Goal: Transaction & Acquisition: Purchase product/service

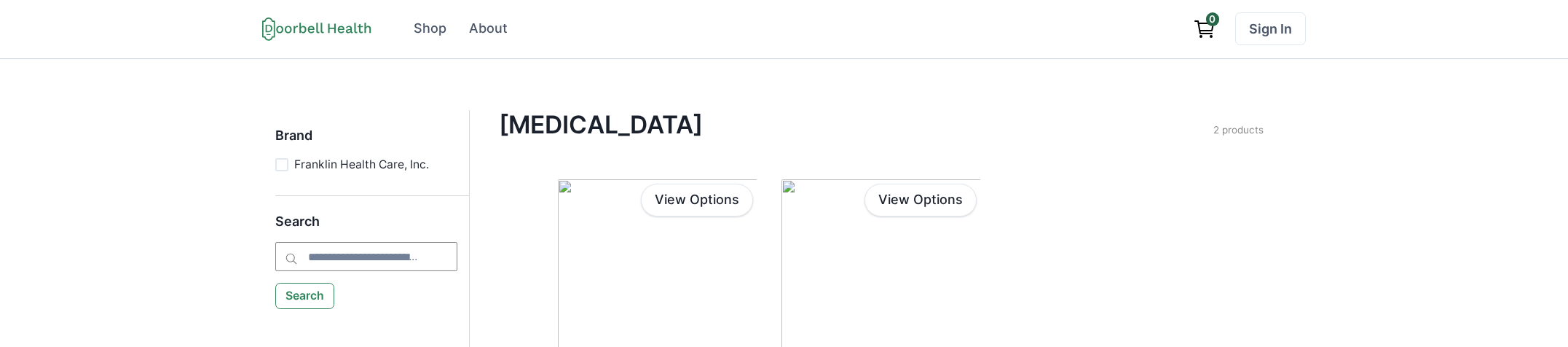
click at [1271, 246] on div "[MEDICAL_DATA] Filter Clear all Brand Franklin Health Care, Inc. Apply Brand 2 …" at bounding box center [882, 298] width 824 height 377
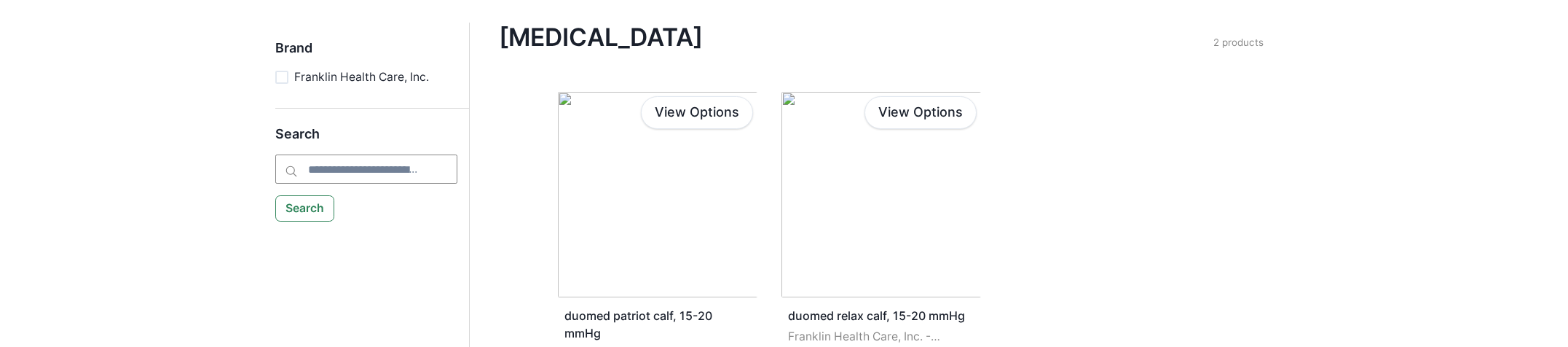
scroll to position [260, 0]
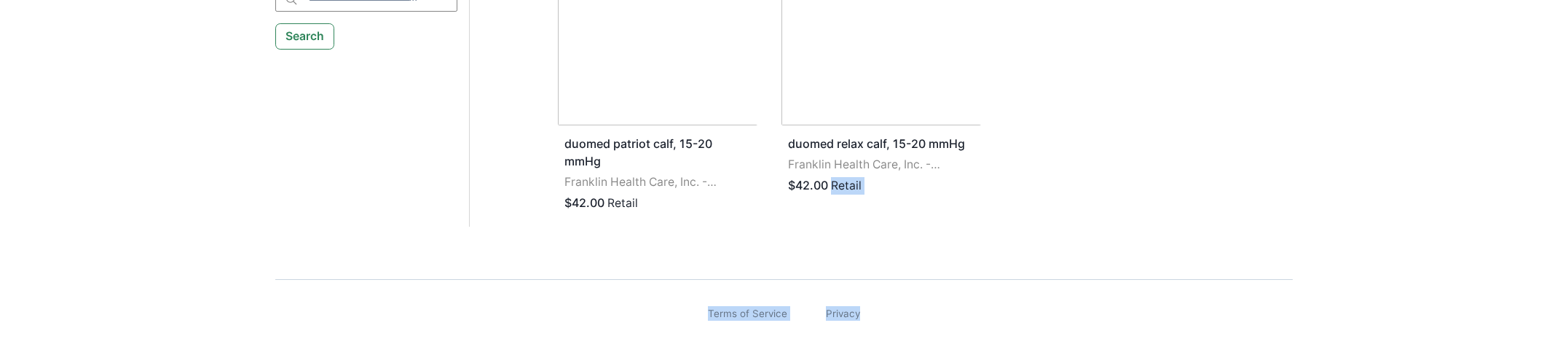
drag, startPoint x: 1229, startPoint y: 447, endPoint x: 1196, endPoint y: 298, distance: 152.6
click at [1218, 347] on html "Open menu Shop About Sign In Terms of Service Privacy Shop About 0 Sign In Bran…" at bounding box center [784, 43] width 1568 height 606
click at [1196, 279] on div "Terms of Service Privacy" at bounding box center [784, 313] width 1018 height 68
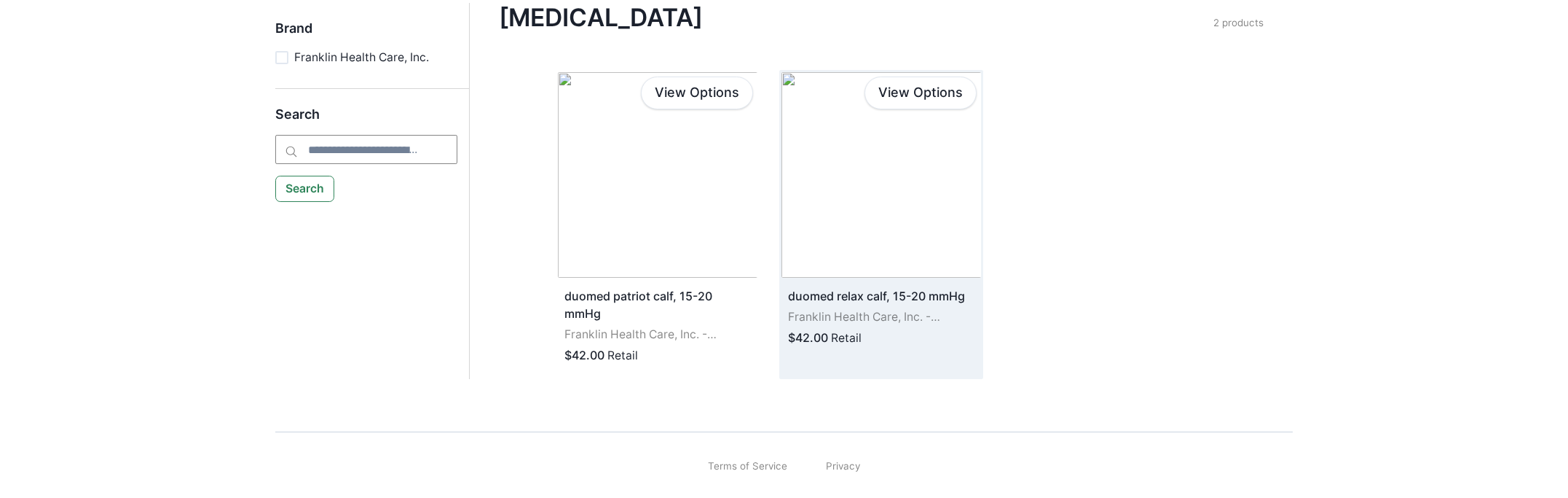
scroll to position [0, 0]
